Goal: Information Seeking & Learning: Stay updated

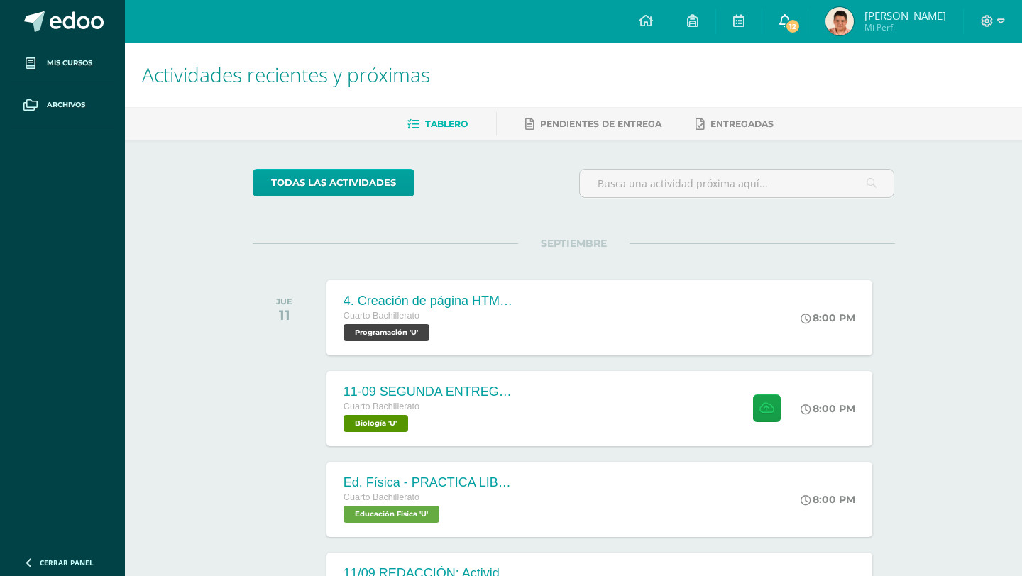
scroll to position [322, 0]
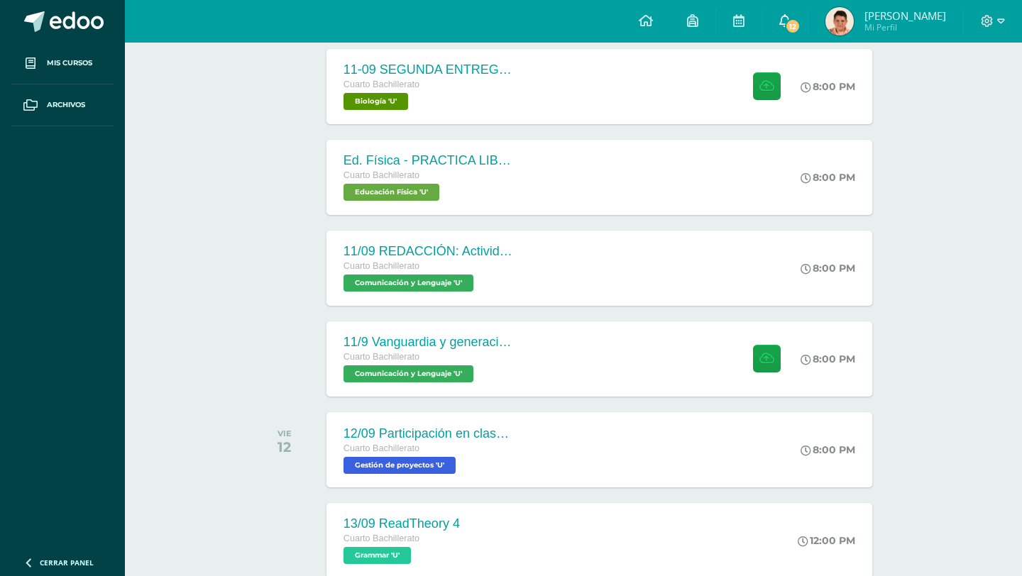
click at [801, 21] on span "12" at bounding box center [793, 26] width 16 height 16
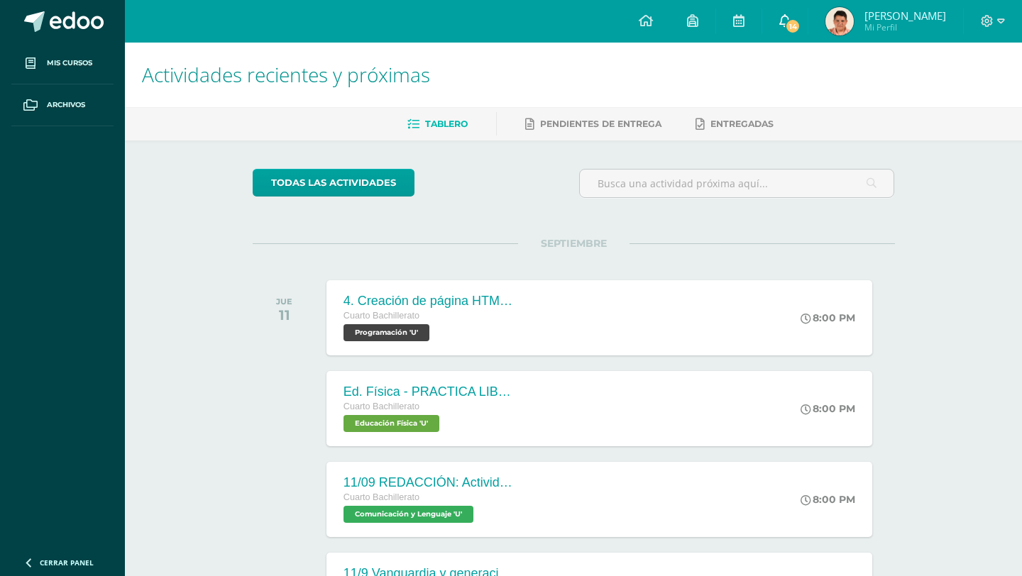
click at [801, 26] on span "14" at bounding box center [793, 26] width 16 height 16
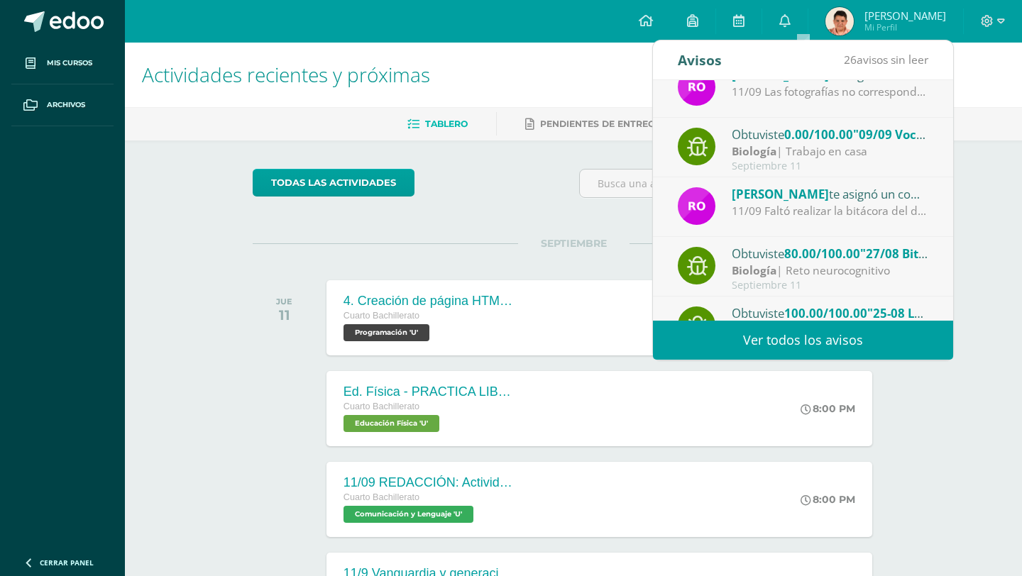
scroll to position [26, 0]
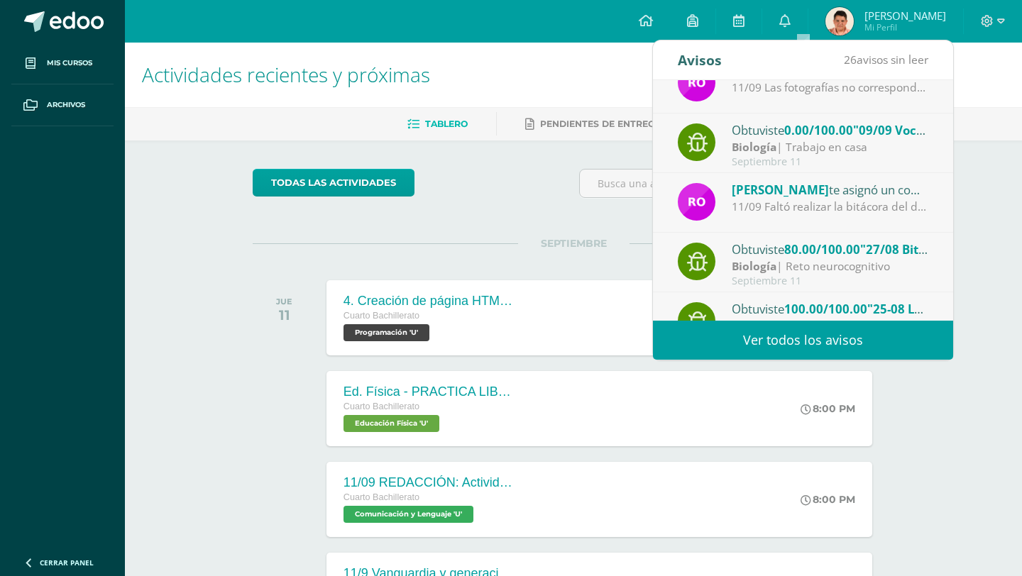
click at [822, 336] on link "Ver todos los avisos" at bounding box center [803, 340] width 300 height 39
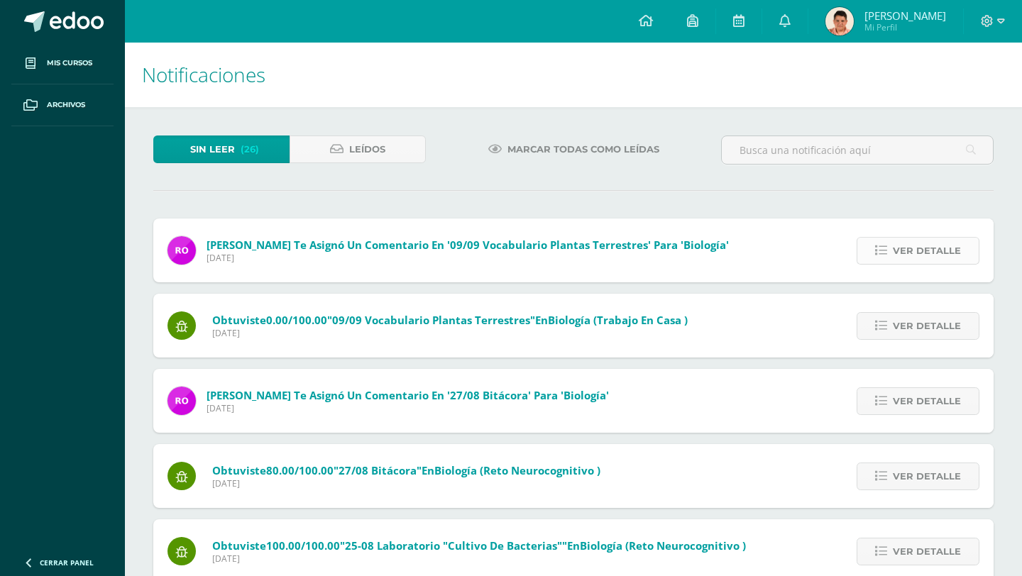
click at [871, 252] on link "Ver detalle" at bounding box center [918, 251] width 123 height 28
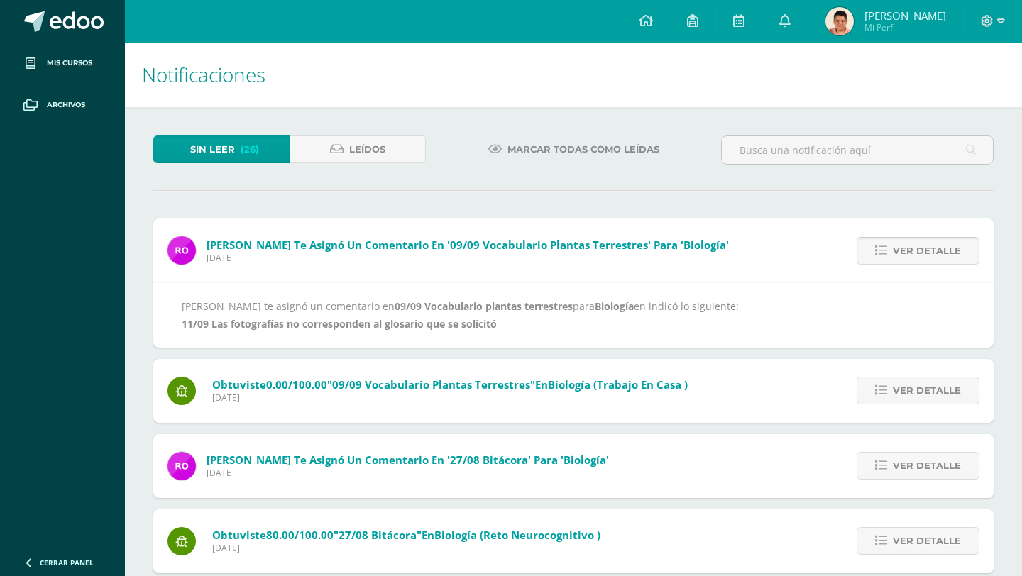
click at [869, 252] on link "Ver detalle" at bounding box center [918, 251] width 123 height 28
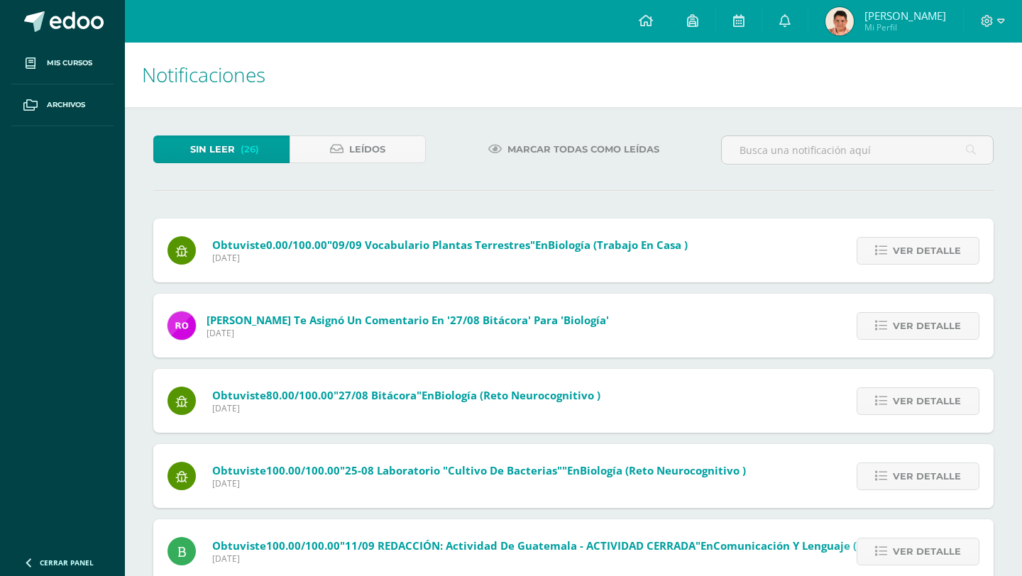
click at [869, 252] on link "Ver detalle" at bounding box center [918, 251] width 123 height 28
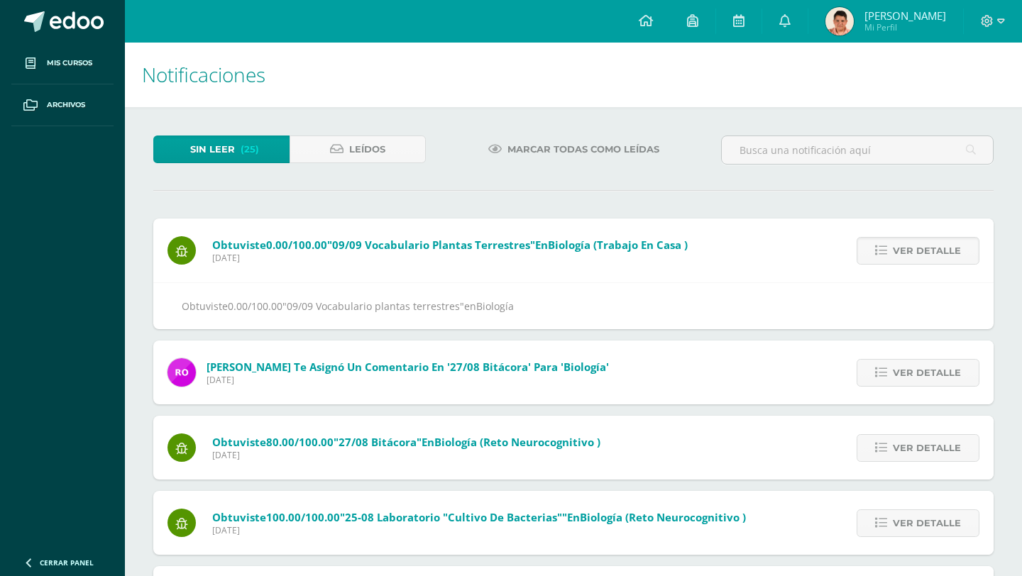
click at [869, 252] on link "Ver detalle" at bounding box center [918, 251] width 123 height 28
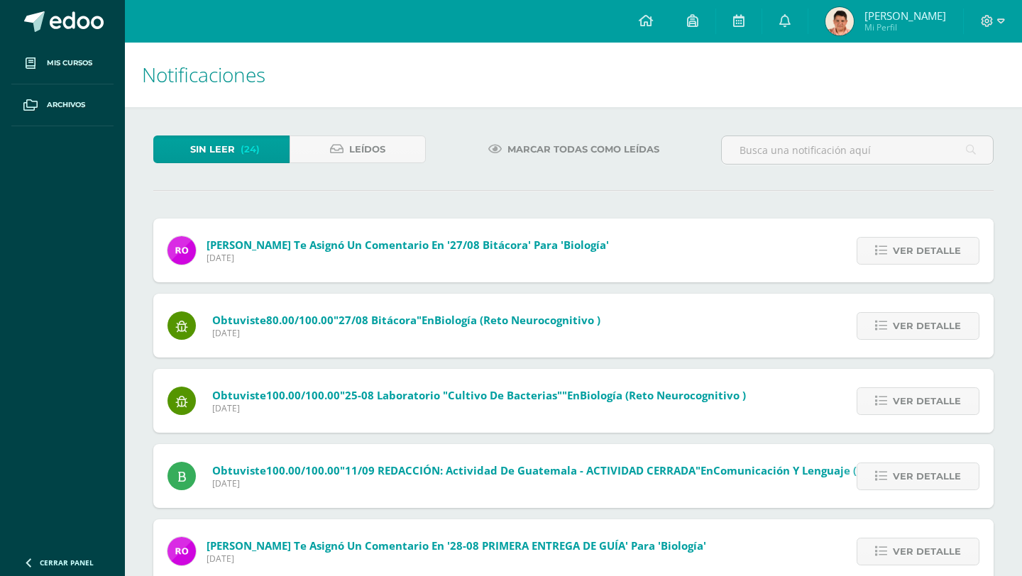
click at [869, 252] on link "Ver detalle" at bounding box center [918, 251] width 123 height 28
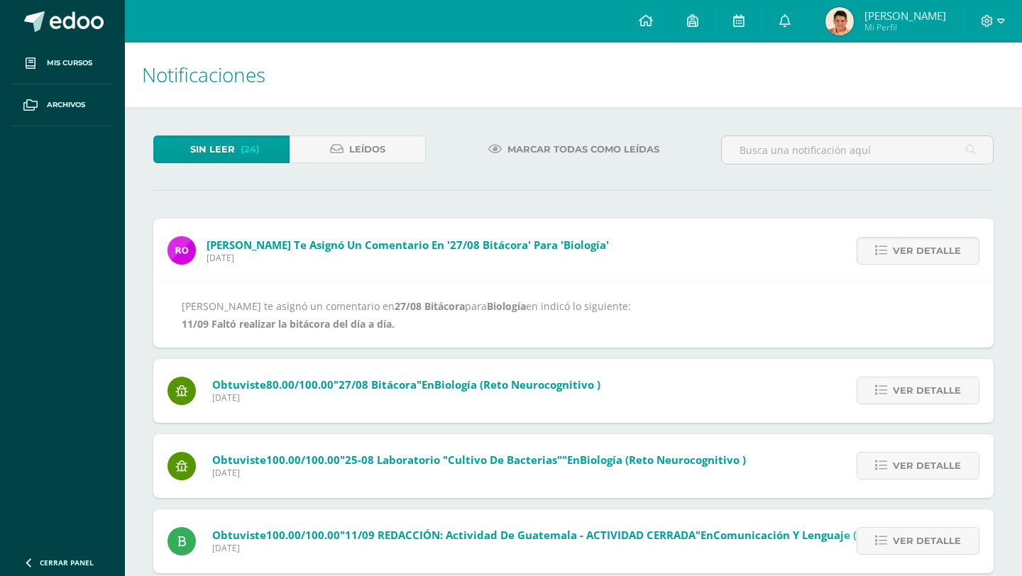
click at [869, 252] on link "Ver detalle" at bounding box center [918, 251] width 123 height 28
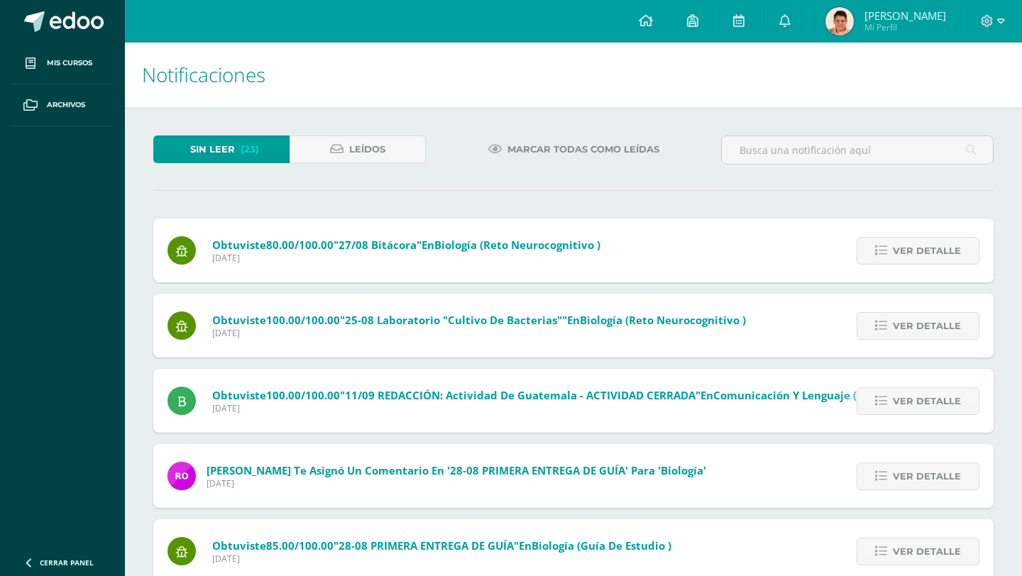
click at [869, 252] on link "Ver detalle" at bounding box center [918, 251] width 123 height 28
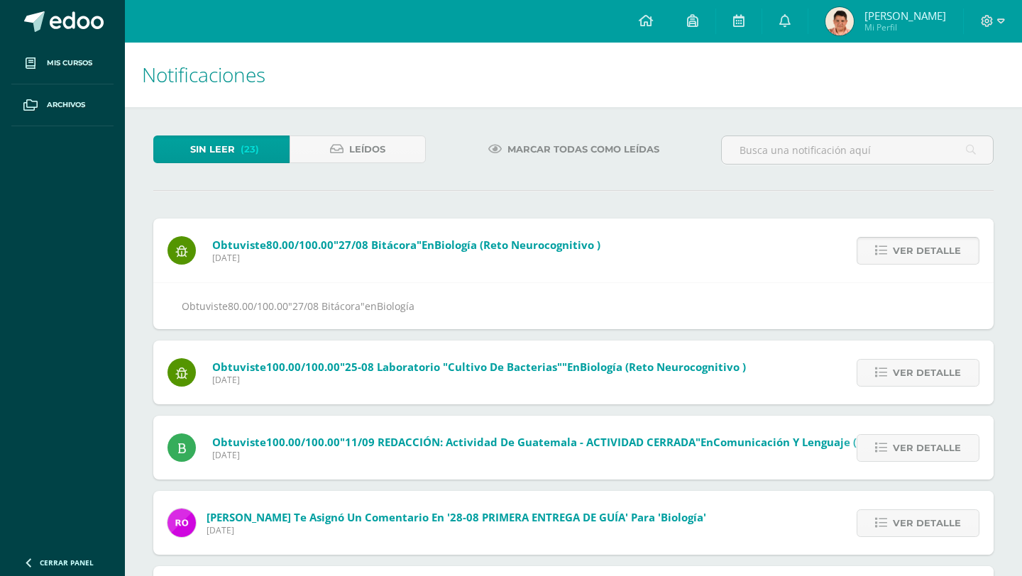
click at [870, 252] on link "Ver detalle" at bounding box center [918, 251] width 123 height 28
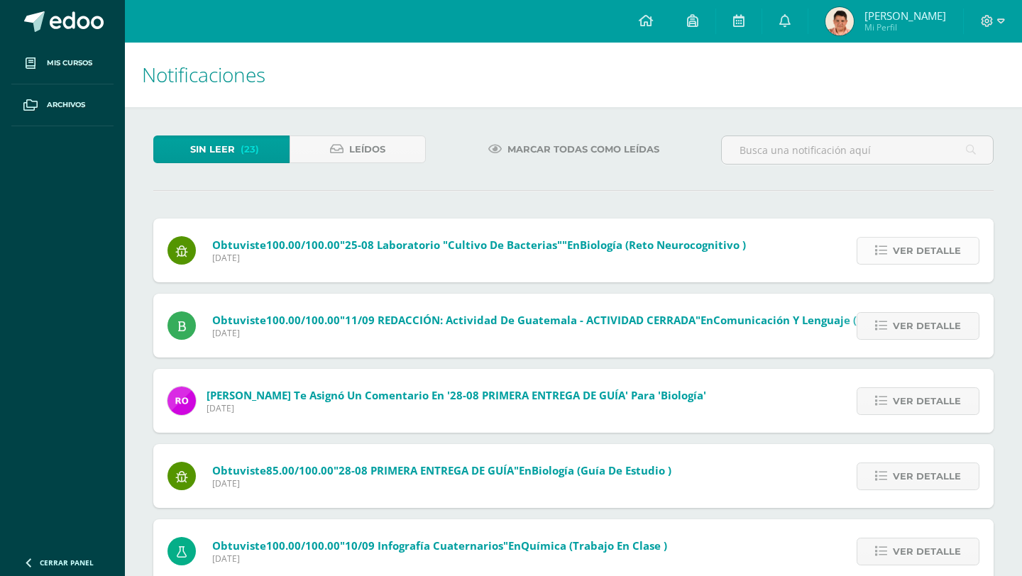
click at [869, 256] on link "Ver detalle" at bounding box center [918, 251] width 123 height 28
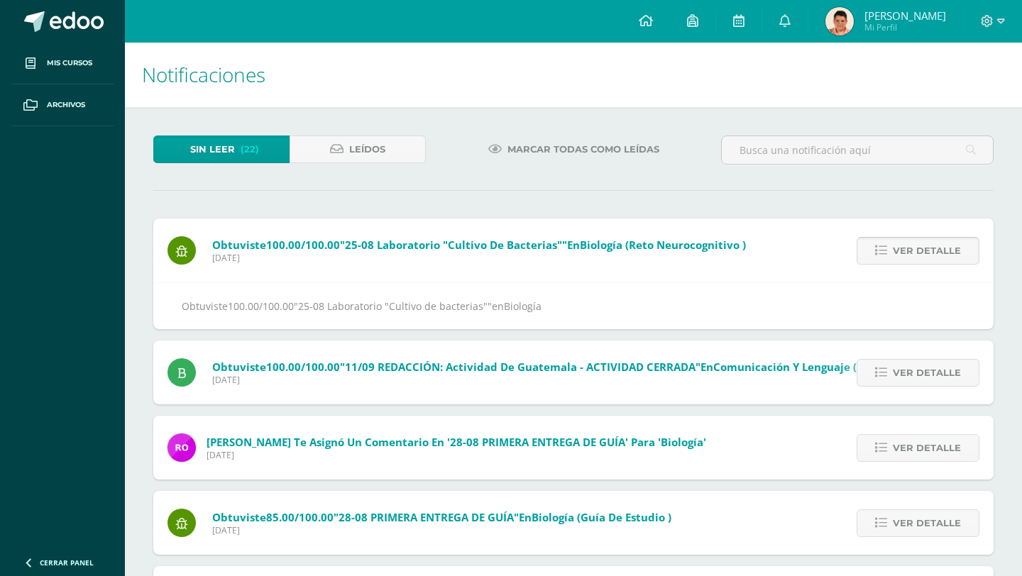
click at [870, 258] on link "Ver detalle" at bounding box center [918, 251] width 123 height 28
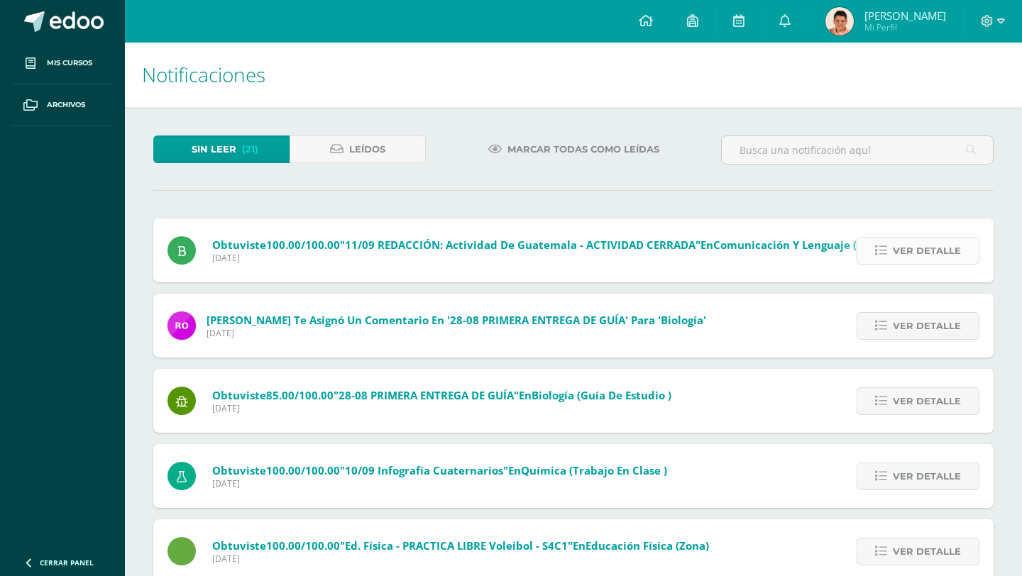
click at [871, 258] on link "Ver detalle" at bounding box center [918, 251] width 123 height 28
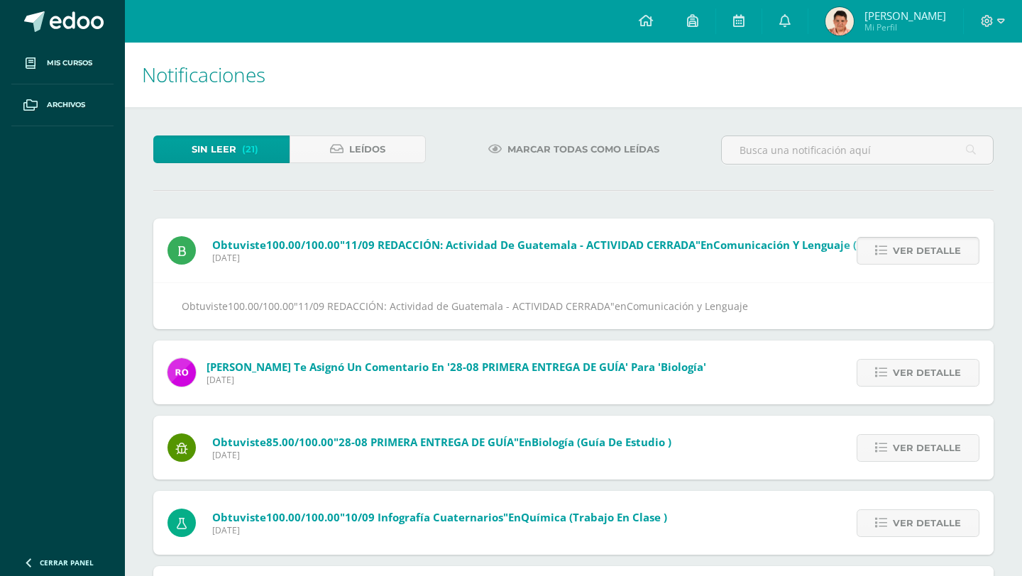
click at [871, 261] on link "Ver detalle" at bounding box center [918, 251] width 123 height 28
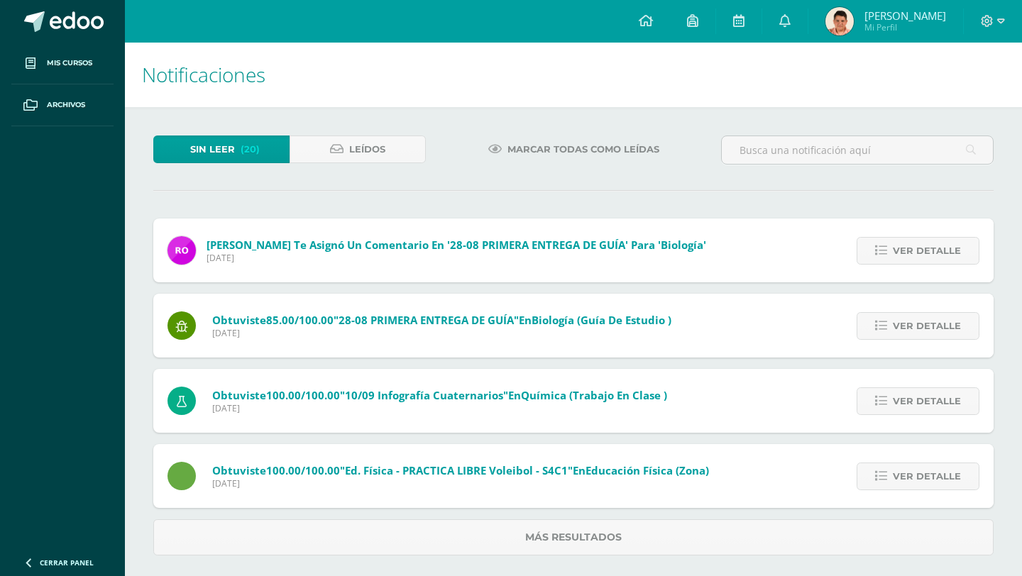
click at [871, 261] on link "Ver detalle" at bounding box center [918, 251] width 123 height 28
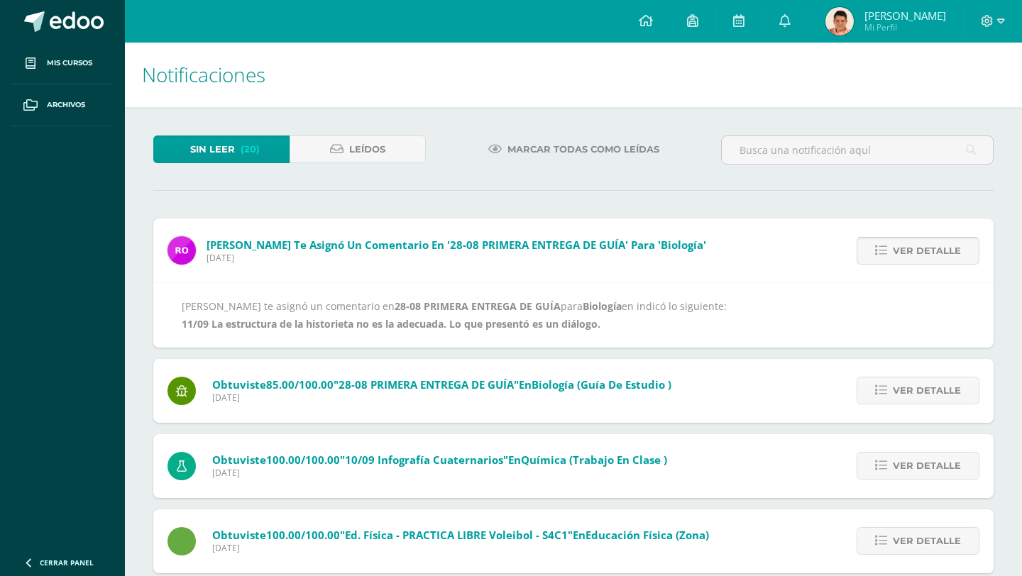
click at [871, 261] on link "Ver detalle" at bounding box center [918, 251] width 123 height 28
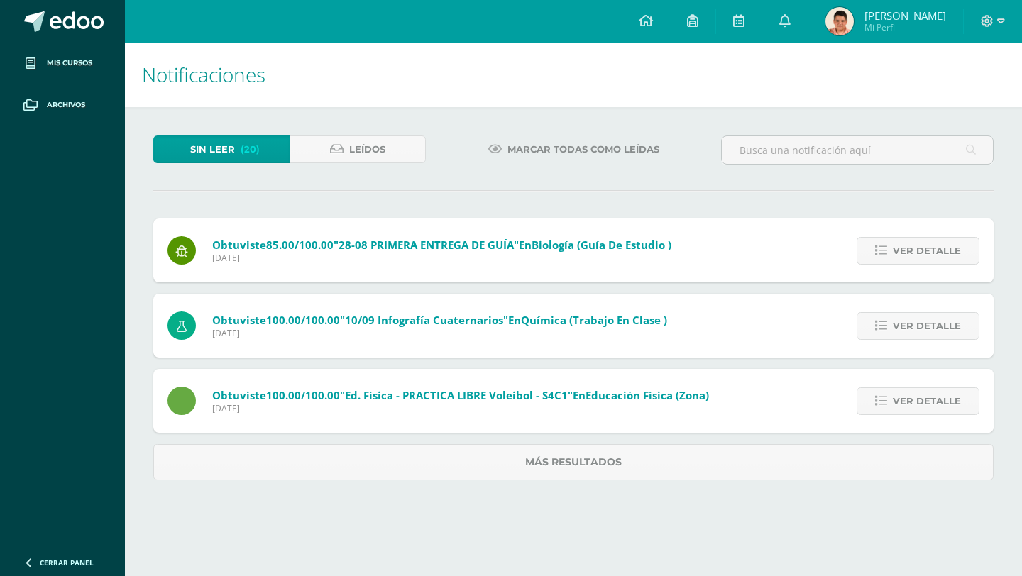
click at [871, 261] on link "Ver detalle" at bounding box center [918, 251] width 123 height 28
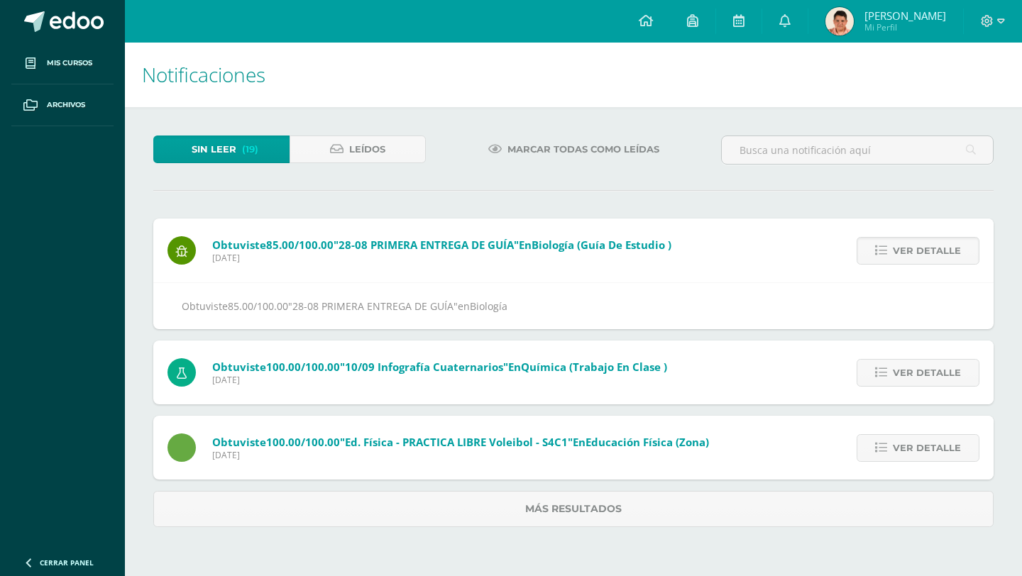
click at [871, 261] on link "Ver detalle" at bounding box center [918, 251] width 123 height 28
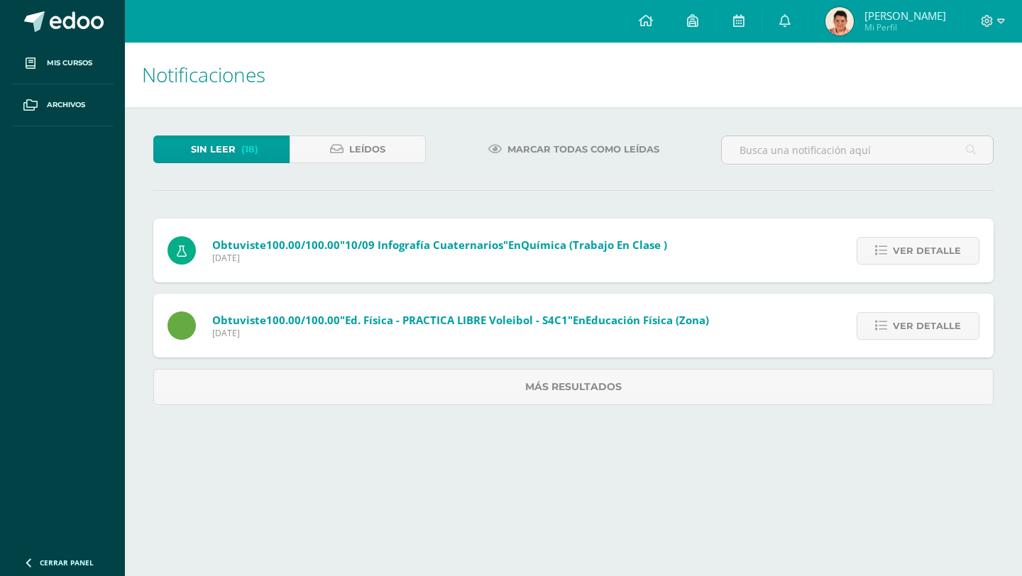
click at [871, 261] on link "Ver detalle" at bounding box center [918, 251] width 123 height 28
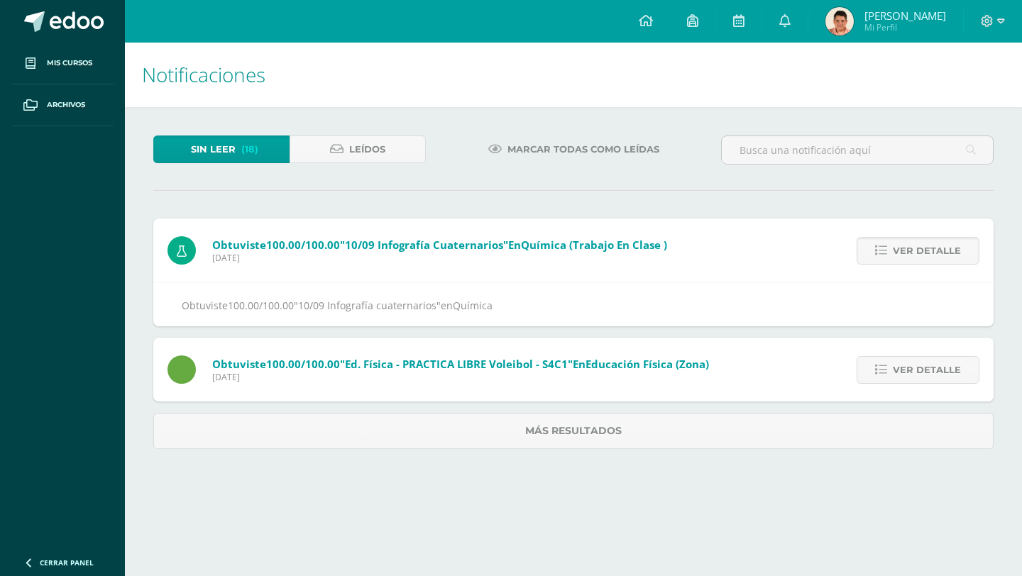
click at [871, 261] on link "Ver detalle" at bounding box center [918, 251] width 123 height 28
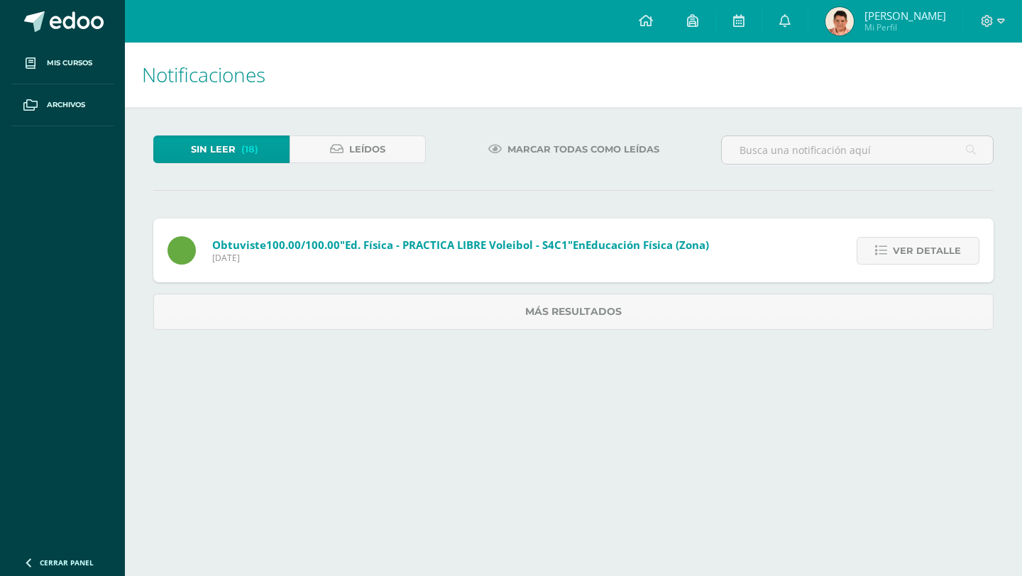
click at [871, 261] on link "Ver detalle" at bounding box center [918, 251] width 123 height 28
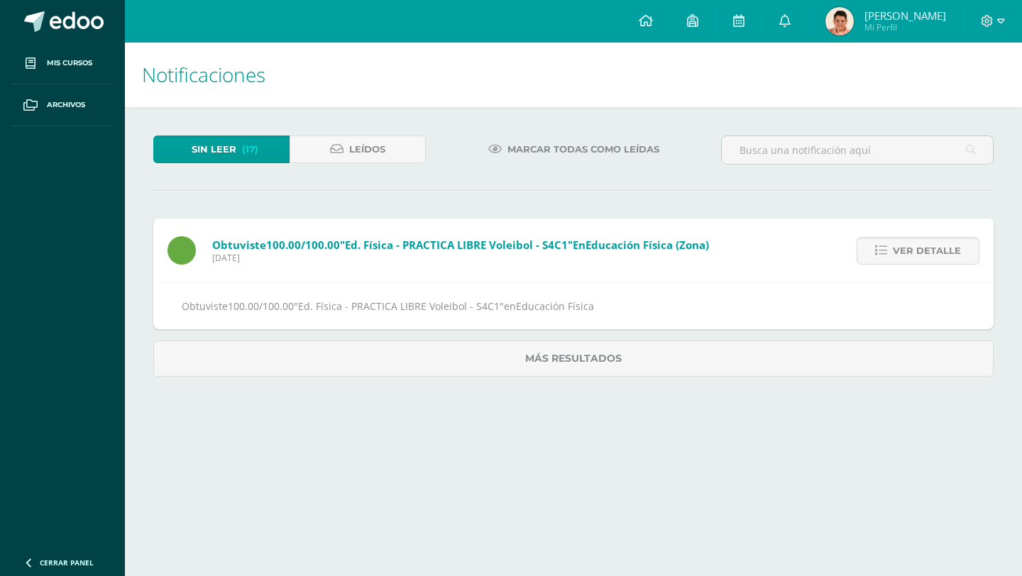
click at [871, 261] on link "Ver detalle" at bounding box center [918, 251] width 123 height 28
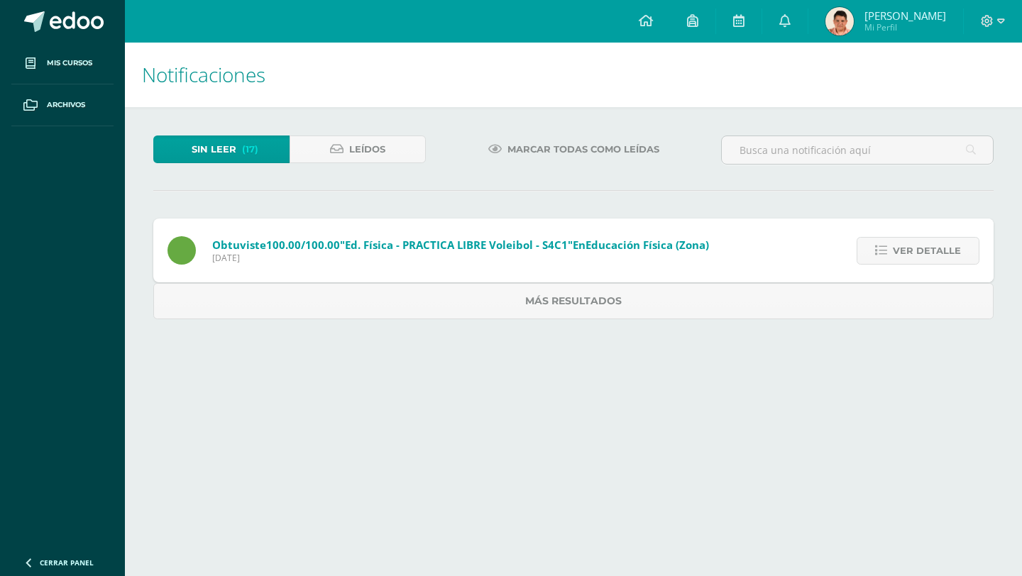
click at [871, 261] on div "Sin leer (17) Leídos Marcar todas como leídas Obtuviste 100.00/100.00 "Ed. Físi…" at bounding box center [573, 227] width 897 height 241
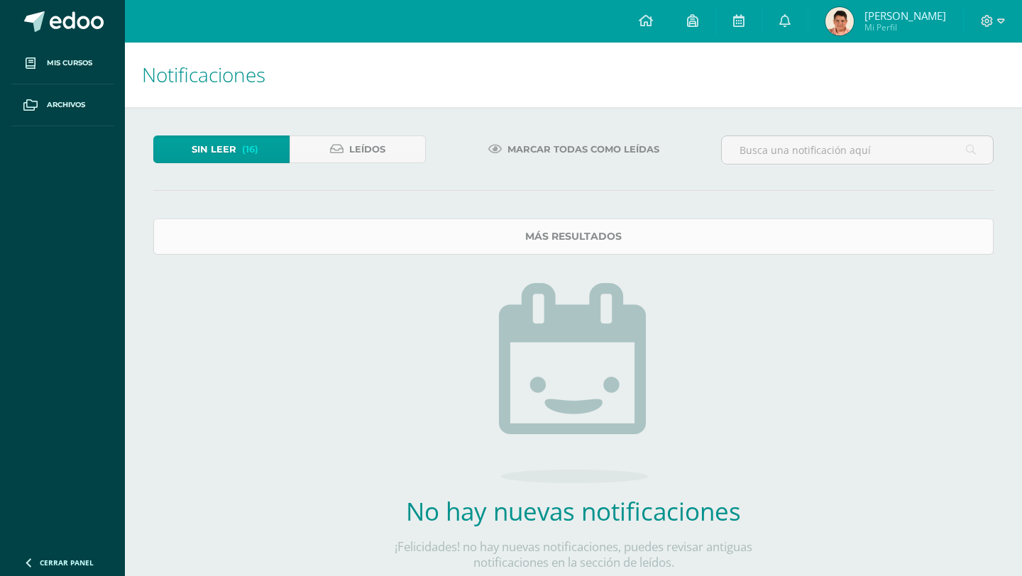
click at [867, 248] on link "Más resultados" at bounding box center [573, 237] width 840 height 36
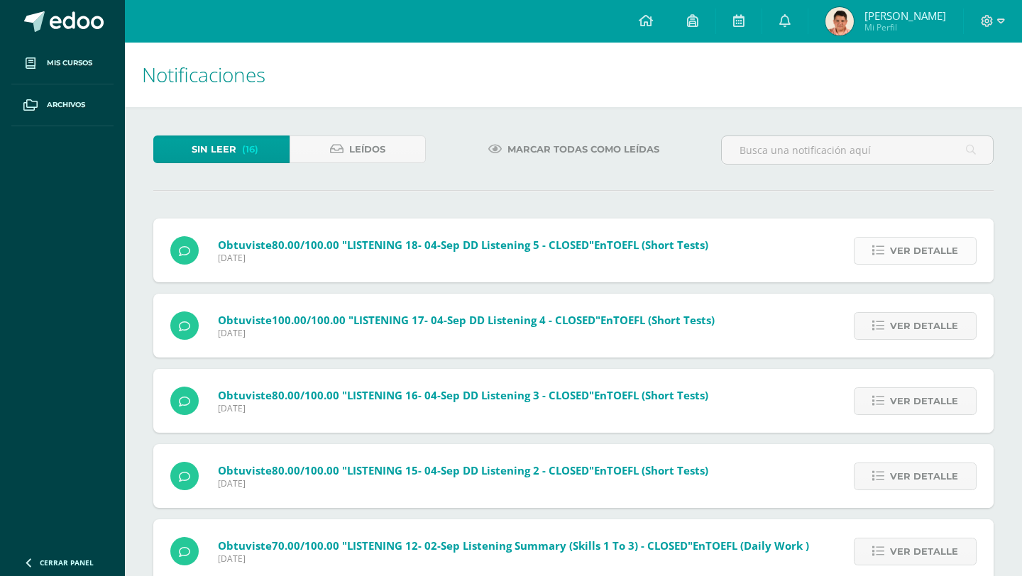
click at [918, 258] on span "Ver detalle" at bounding box center [924, 251] width 68 height 26
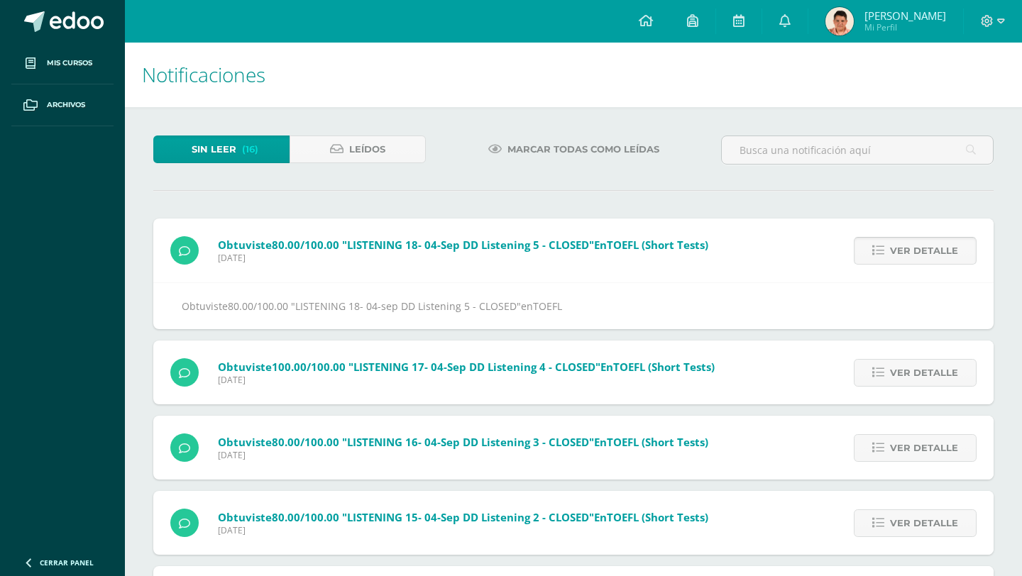
click at [918, 258] on span "Ver detalle" at bounding box center [924, 251] width 68 height 26
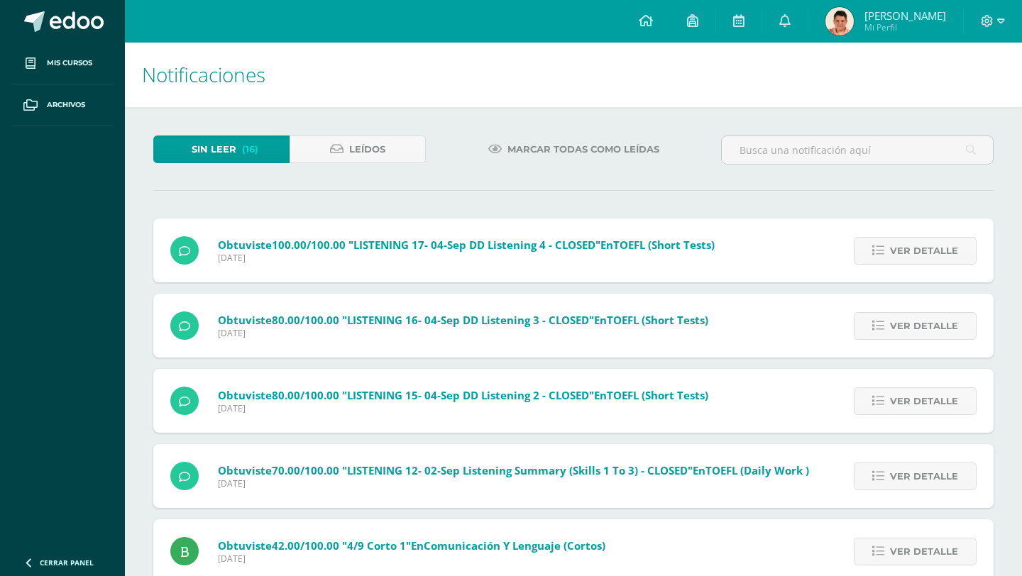
click at [918, 258] on span "Ver detalle" at bounding box center [924, 251] width 68 height 26
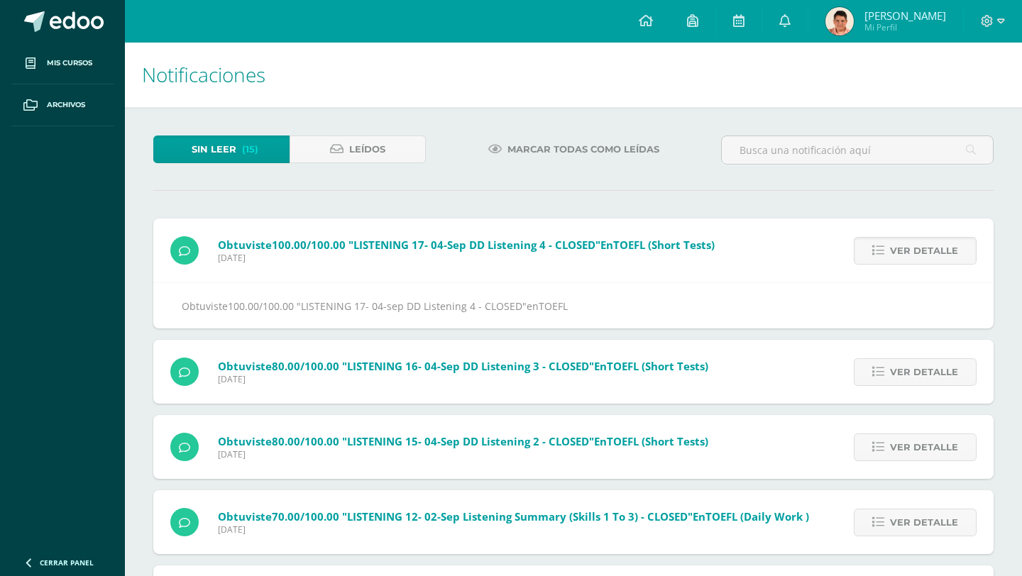
click at [918, 258] on span "Ver detalle" at bounding box center [924, 251] width 68 height 26
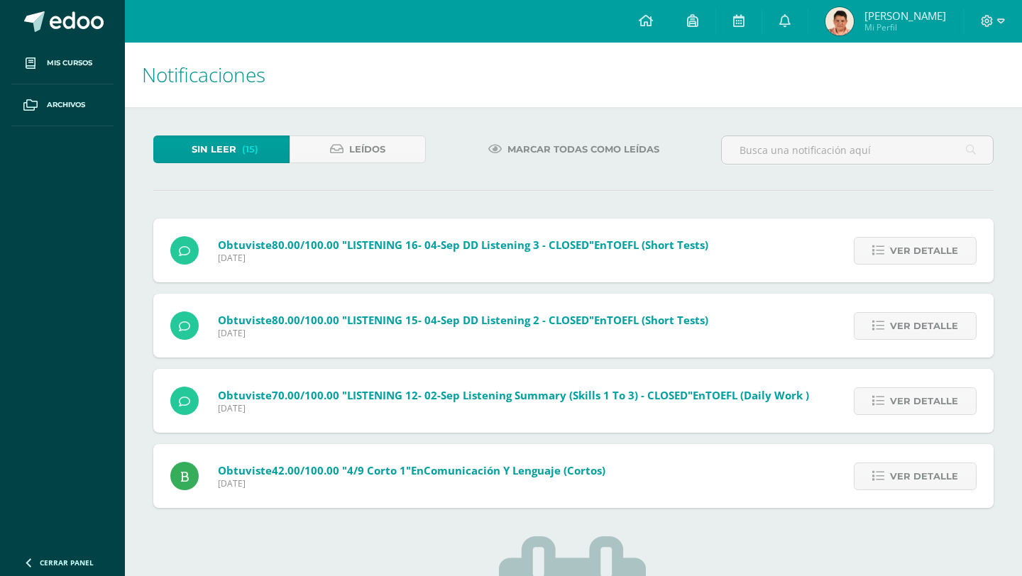
click at [918, 258] on span "Ver detalle" at bounding box center [924, 251] width 68 height 26
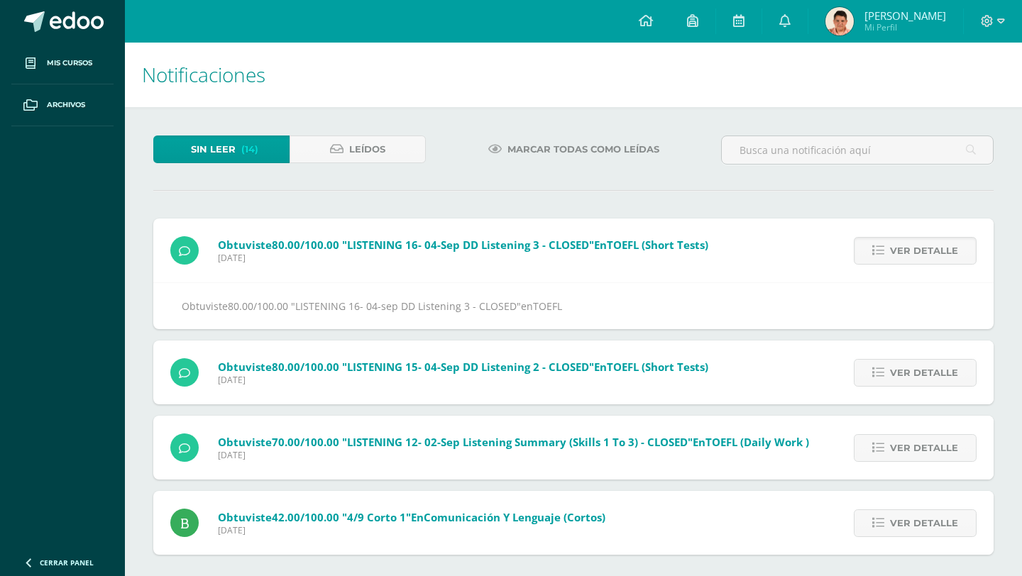
click at [918, 258] on span "Ver detalle" at bounding box center [924, 251] width 68 height 26
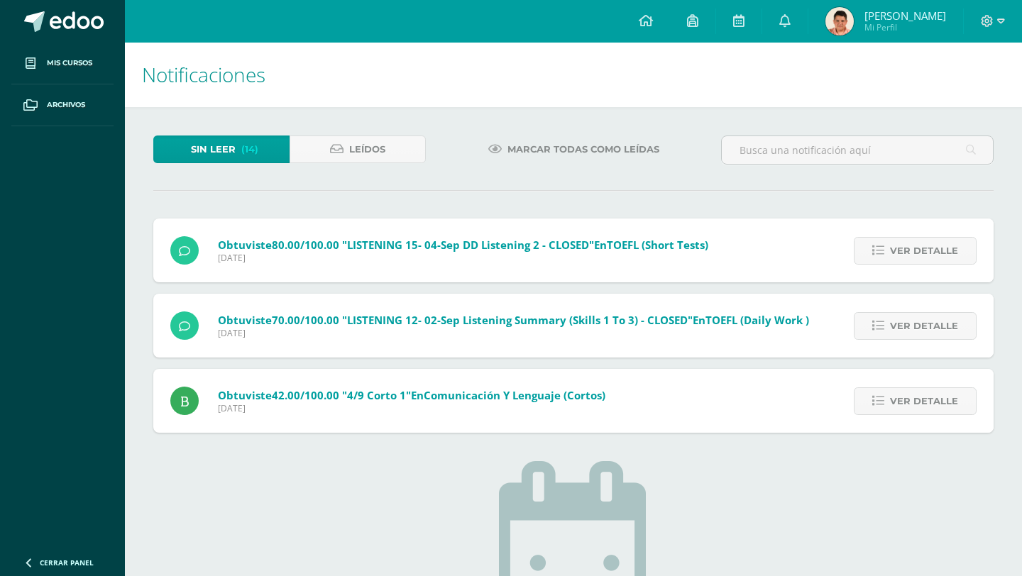
click at [918, 258] on div "Obtuviste 80.00/100.00 "LISTENING 16- 04-sep DD Listening 3 - CLOSED" en TOEFL …" at bounding box center [573, 326] width 840 height 214
click at [918, 258] on span "Ver detalle" at bounding box center [924, 251] width 68 height 26
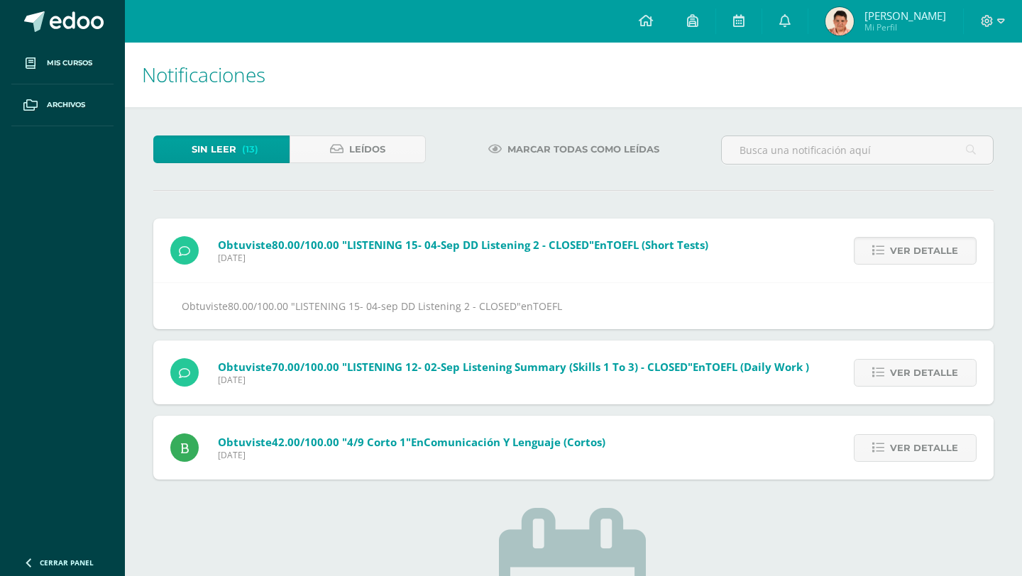
click at [918, 258] on span "Ver detalle" at bounding box center [924, 251] width 68 height 26
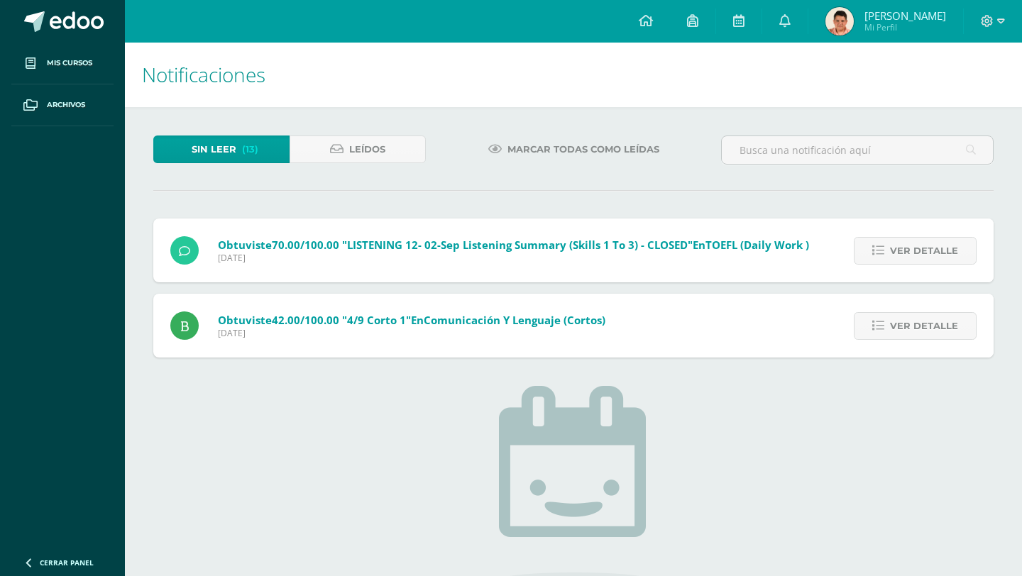
click at [918, 258] on span "Ver detalle" at bounding box center [924, 251] width 68 height 26
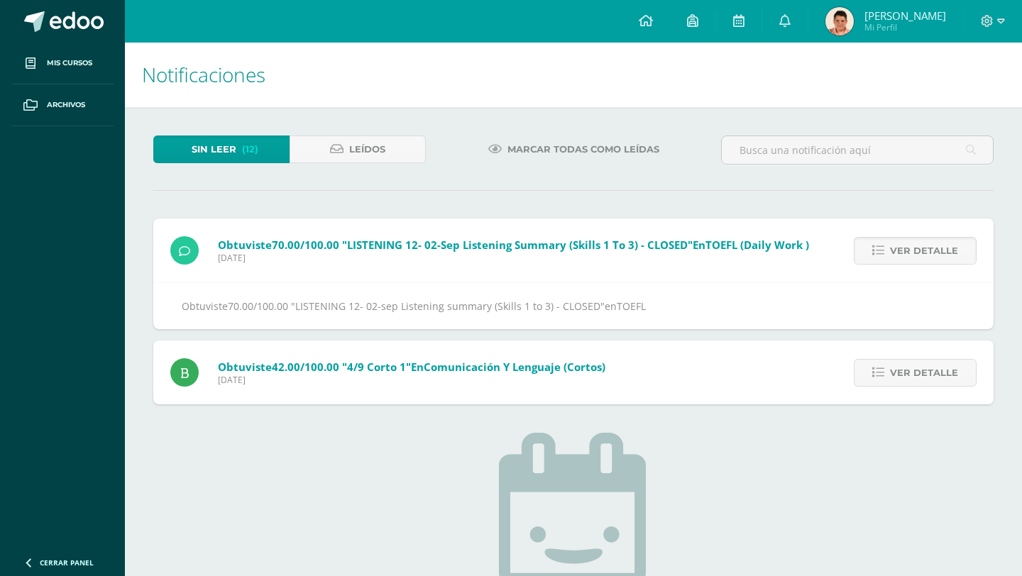
click at [918, 258] on span "Ver detalle" at bounding box center [924, 251] width 68 height 26
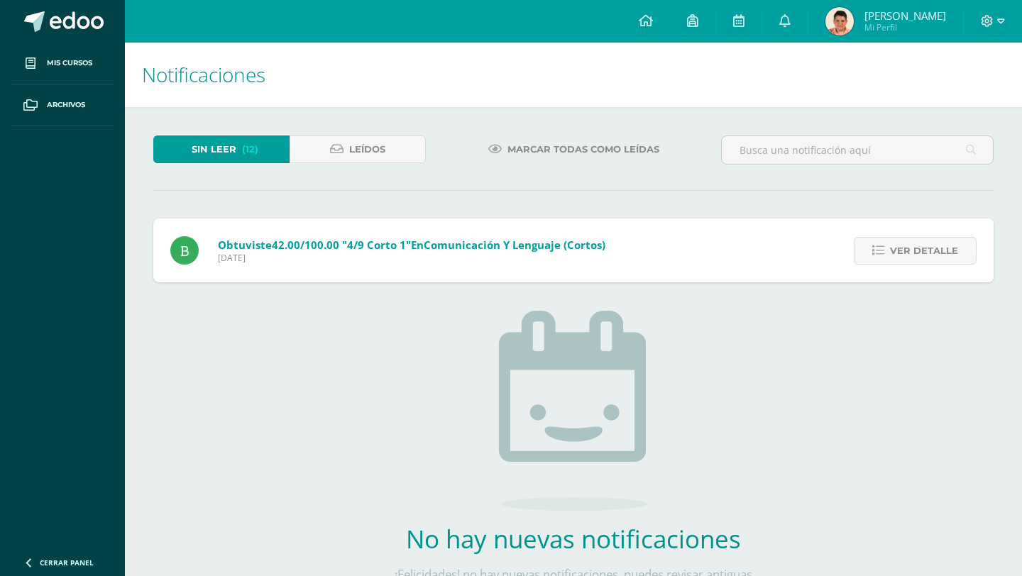
click at [918, 258] on span "Ver detalle" at bounding box center [924, 251] width 68 height 26
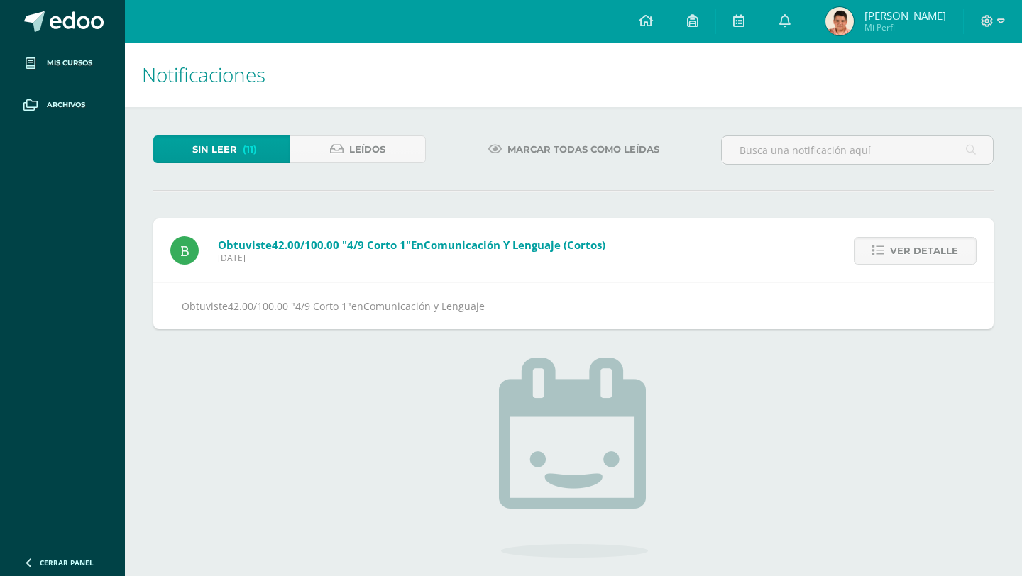
click at [918, 258] on span "Ver detalle" at bounding box center [924, 251] width 68 height 26
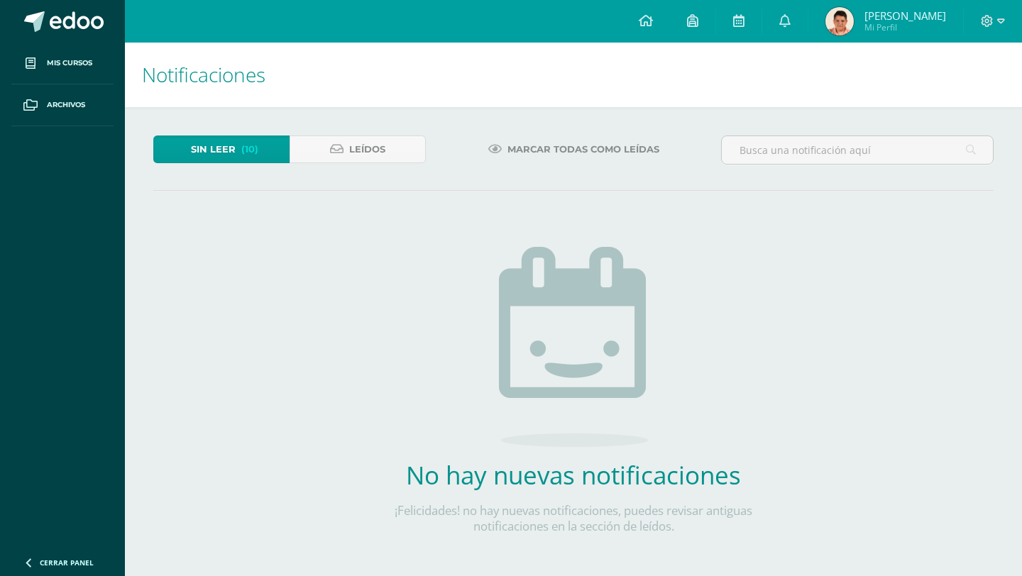
scroll to position [33, 0]
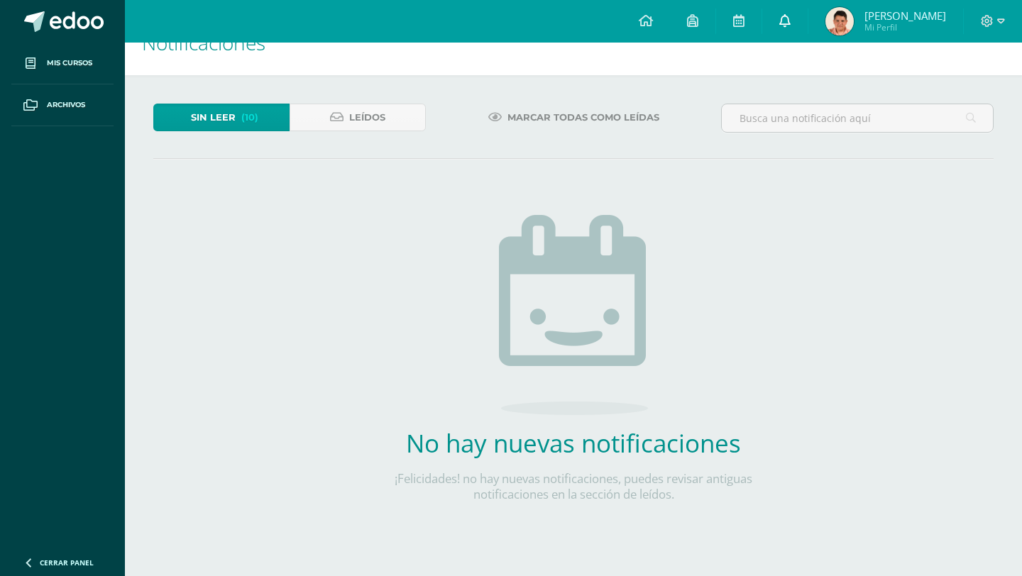
click at [791, 22] on icon at bounding box center [784, 20] width 11 height 13
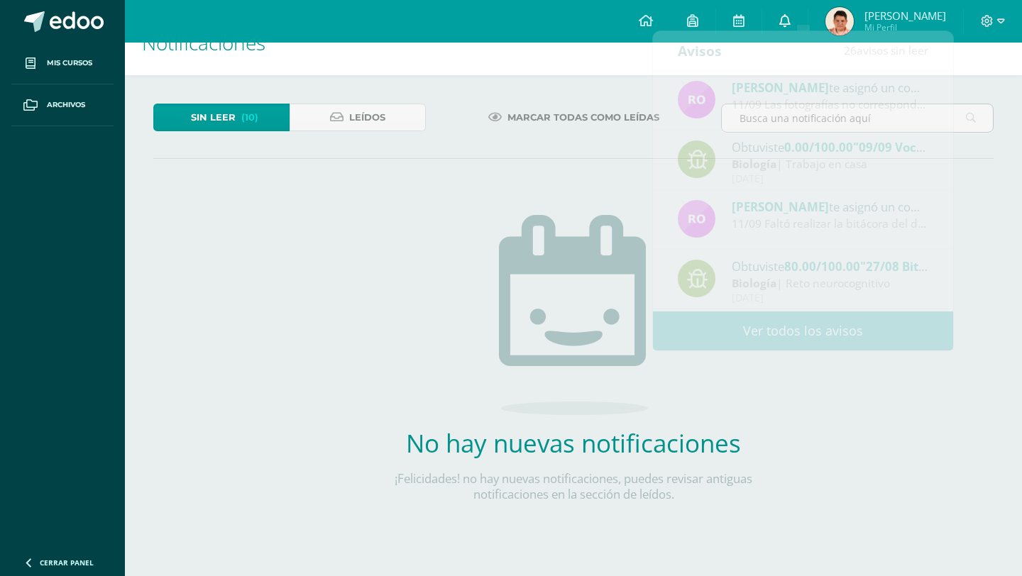
click at [791, 22] on icon at bounding box center [784, 20] width 11 height 13
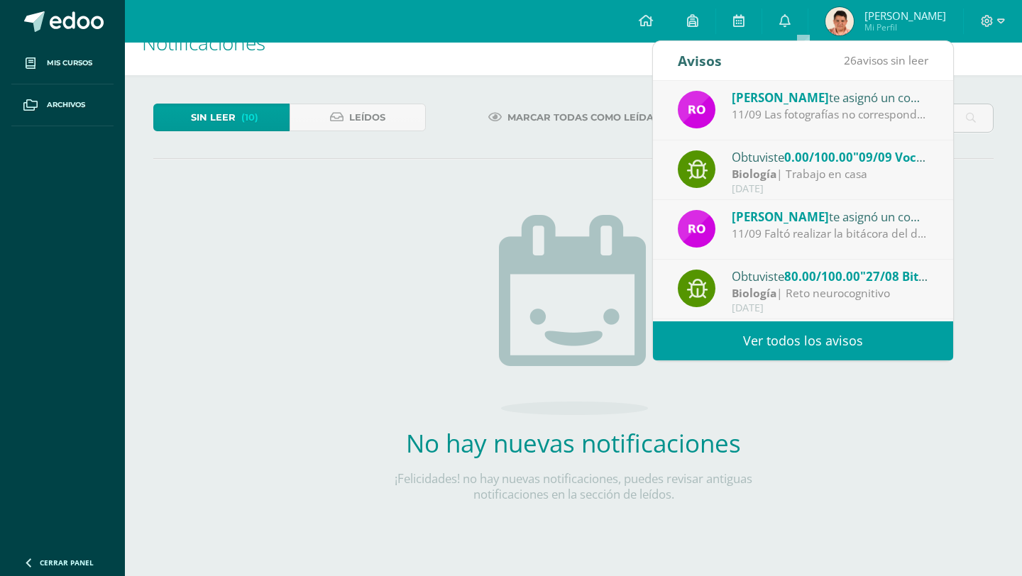
click at [481, 195] on div "No hay nuevas notificaciones ¡Felicidades! no hay nuevas notificaciones, puedes…" at bounding box center [573, 367] width 419 height 361
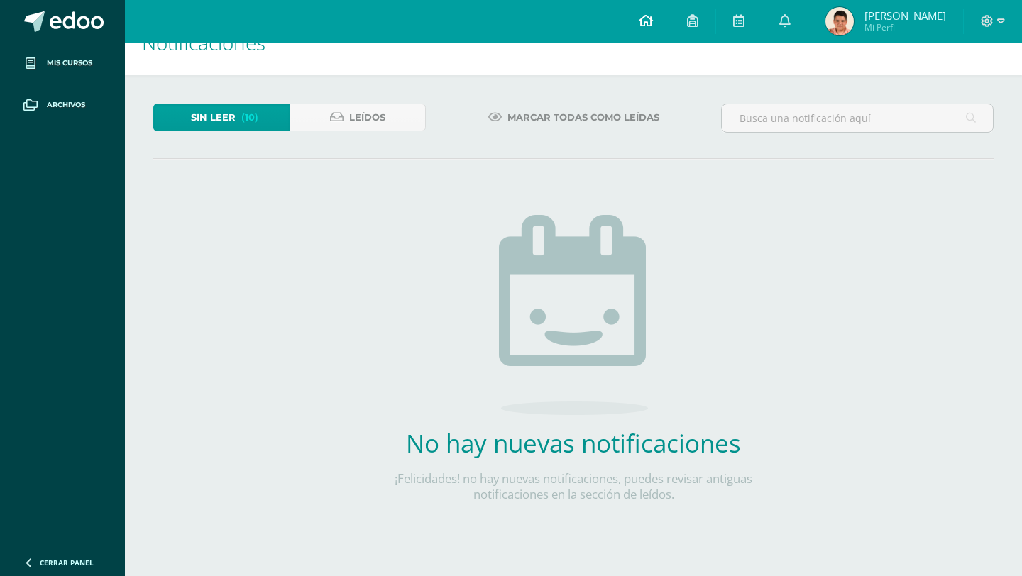
click at [652, 33] on link at bounding box center [646, 21] width 48 height 43
click at [657, 29] on link at bounding box center [646, 21] width 48 height 43
